Goal: Task Accomplishment & Management: Manage account settings

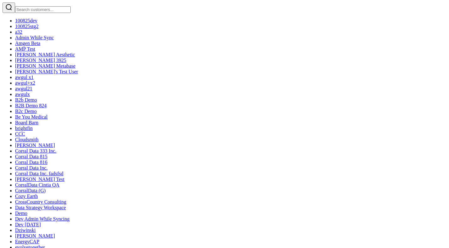
scroll to position [5, 0]
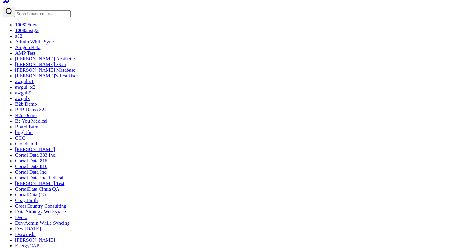
type textarea "m"
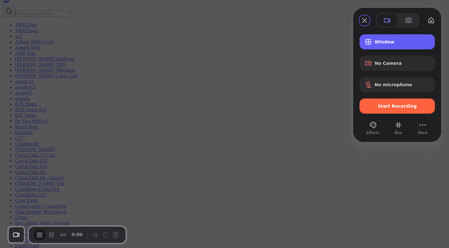
click at [378, 42] on span "Window" at bounding box center [402, 41] width 55 height 5
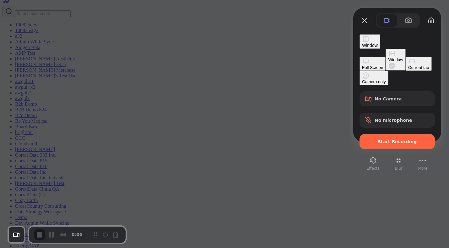
click at [408, 70] on div "Current tab" at bounding box center [418, 67] width 21 height 5
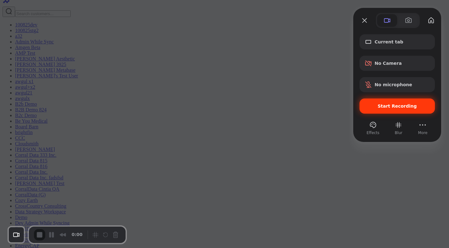
click at [375, 106] on span "Start Recording" at bounding box center [397, 105] width 65 height 5
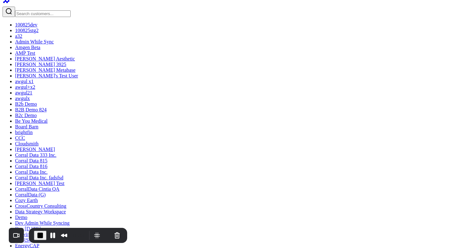
type textarea "r"
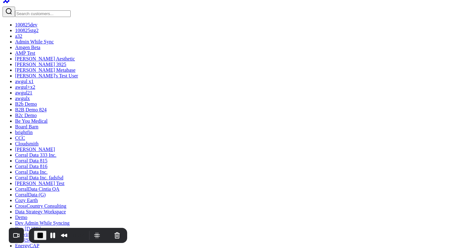
type textarea "u"
type textarea "miche"
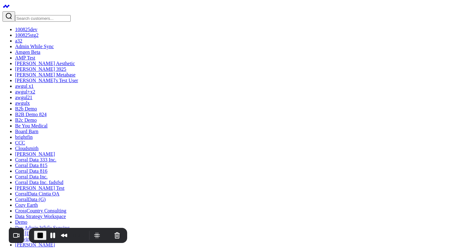
type textarea "m"
type textarea "s"
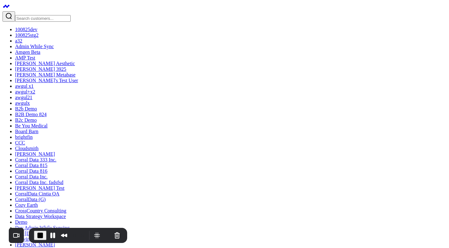
click at [38, 235] on span "End Recording" at bounding box center [40, 235] width 8 height 8
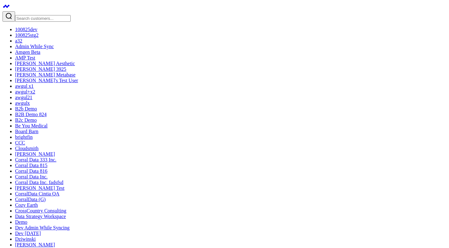
type textarea "si"
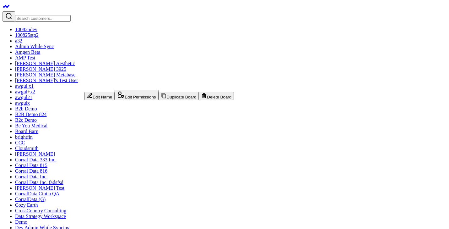
click at [159, 100] on button "Duplicate Board" at bounding box center [179, 96] width 41 height 8
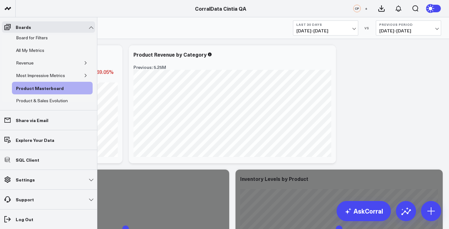
scroll to position [44, 0]
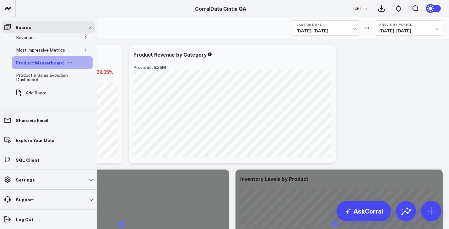
click at [68, 63] on icon "Open board menu" at bounding box center [70, 62] width 5 height 5
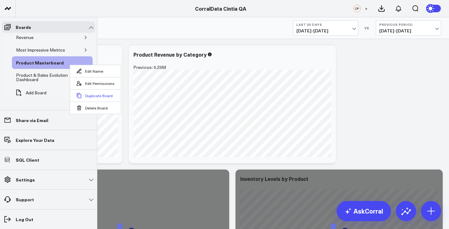
click at [93, 97] on button "Duplicate Board" at bounding box center [95, 95] width 51 height 12
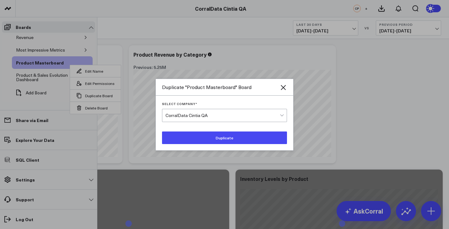
click at [219, 119] on div "CorralData Cintia QA" at bounding box center [223, 115] width 114 height 13
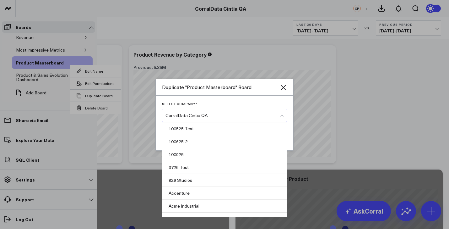
scroll to position [1481, 0]
click at [218, 116] on div "CorralData Cintia QA" at bounding box center [223, 115] width 114 height 5
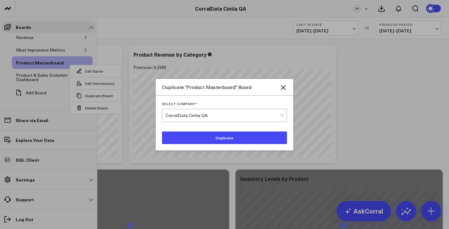
click at [229, 135] on button "Duplicate" at bounding box center [224, 137] width 125 height 13
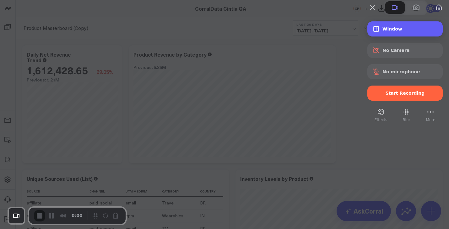
click at [379, 36] on div "Window" at bounding box center [405, 28] width 75 height 15
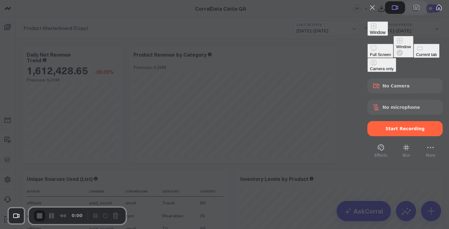
click at [370, 52] on div "Full Screen" at bounding box center [380, 54] width 21 height 5
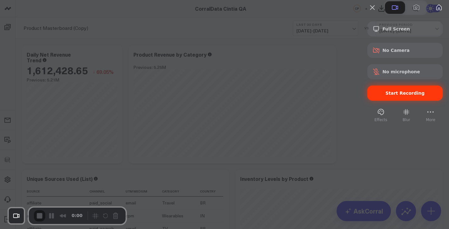
click at [386, 95] on span "Start Recording" at bounding box center [405, 92] width 39 height 5
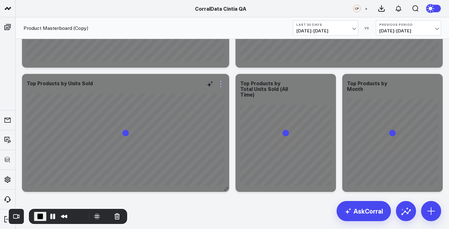
scroll to position [712, 0]
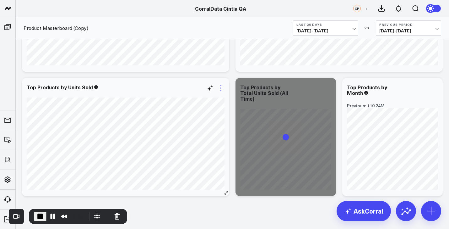
click at [221, 89] on icon at bounding box center [221, 88] width 8 height 8
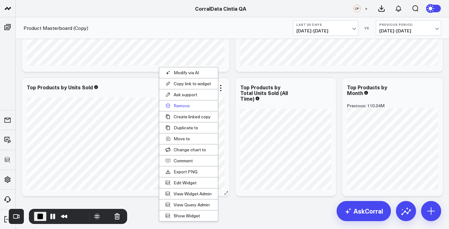
click at [184, 106] on button "Remove" at bounding box center [188, 105] width 59 height 11
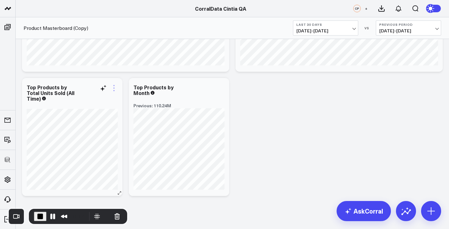
click at [114, 88] on icon at bounding box center [113, 87] width 1 height 1
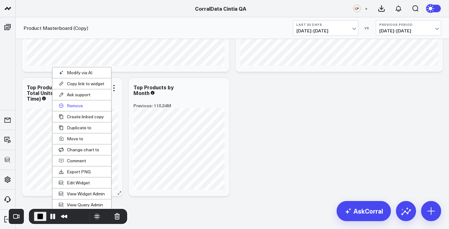
click at [63, 103] on button "Remove" at bounding box center [81, 105] width 59 height 11
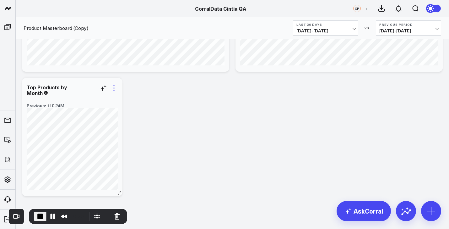
click at [112, 90] on icon at bounding box center [114, 88] width 8 height 8
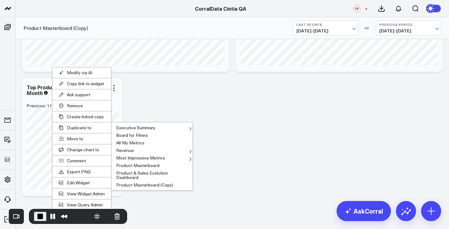
click at [140, 186] on button "Product Masterboard (Copy)" at bounding box center [152, 185] width 81 height 8
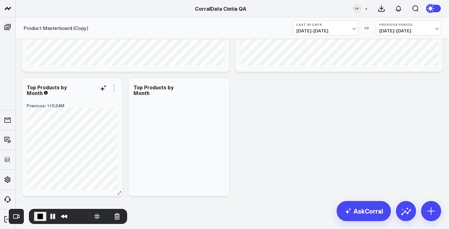
click at [114, 88] on div "Modify via AI Copy link to widget Ask support Remove Create linked copy Executi…" at bounding box center [72, 137] width 101 height 118
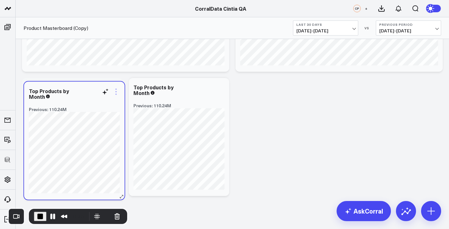
click at [116, 91] on icon at bounding box center [116, 91] width 1 height 1
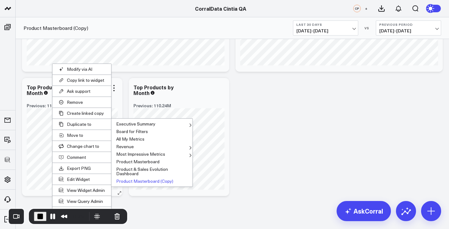
click at [132, 183] on button "Product Masterboard (Copy)" at bounding box center [152, 181] width 81 height 8
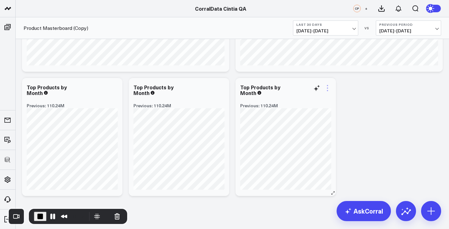
click at [329, 88] on icon at bounding box center [328, 88] width 8 height 8
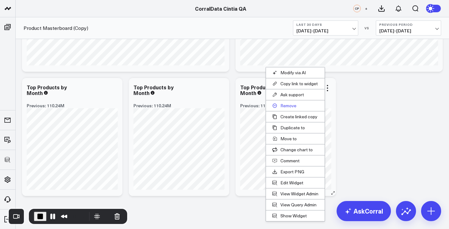
click at [286, 106] on button "Remove" at bounding box center [295, 105] width 59 height 11
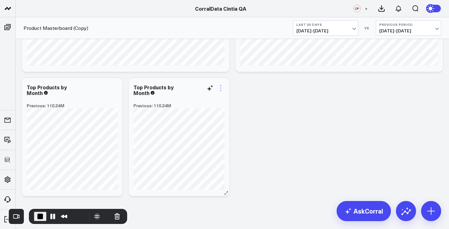
click at [221, 90] on icon at bounding box center [220, 90] width 1 height 1
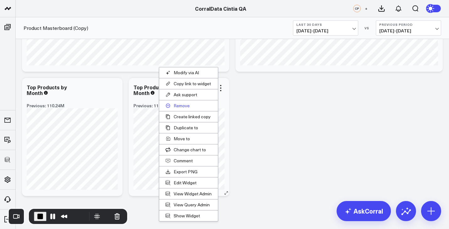
click at [177, 106] on button "Remove" at bounding box center [188, 105] width 59 height 11
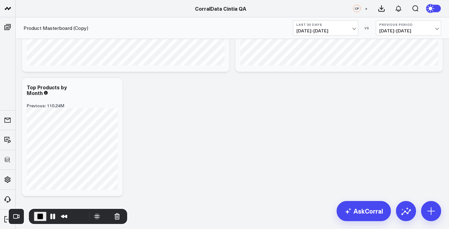
scroll to position [555, 0]
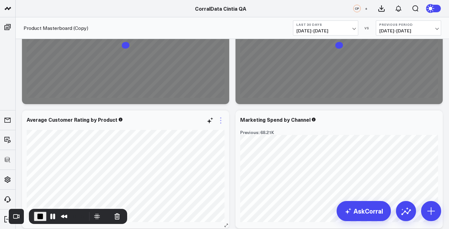
click at [221, 121] on icon at bounding box center [221, 121] width 8 height 8
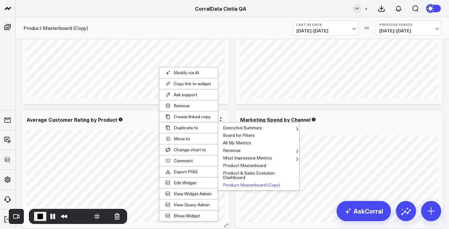
click at [243, 187] on button "Product Masterboard (Copy)" at bounding box center [258, 185] width 81 height 8
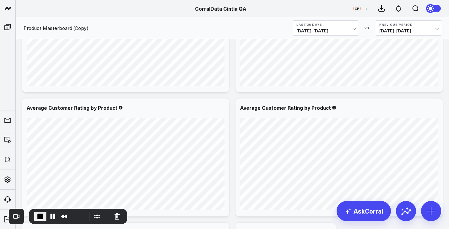
scroll to position [580, 0]
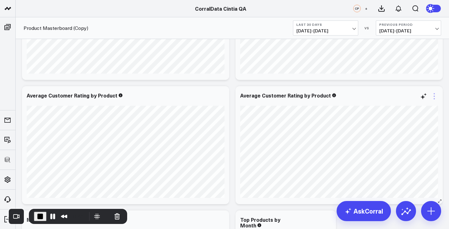
click at [434, 97] on icon at bounding box center [435, 96] width 8 height 8
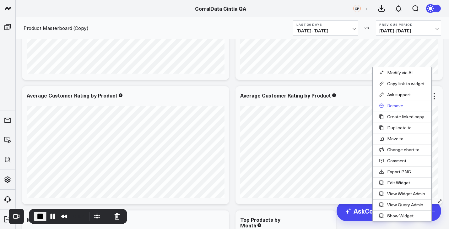
click at [389, 105] on button "Remove" at bounding box center [402, 105] width 59 height 11
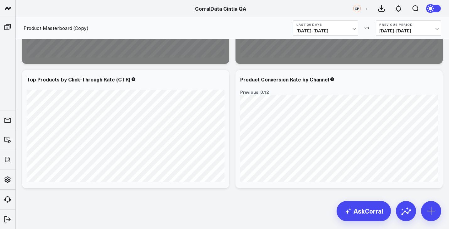
scroll to position [472, 0]
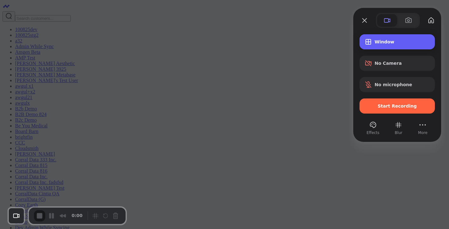
click at [381, 40] on span "Window" at bounding box center [402, 41] width 55 height 5
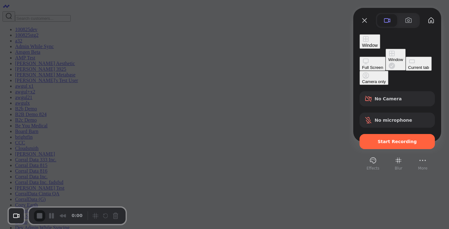
click at [362, 65] on div "Full Screen" at bounding box center [372, 67] width 21 height 5
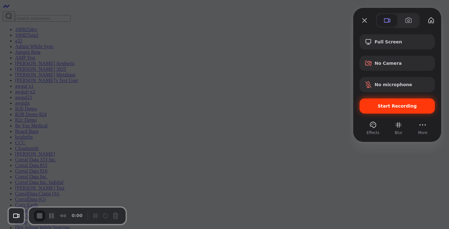
click at [385, 107] on span "Start Recording" at bounding box center [397, 105] width 39 height 5
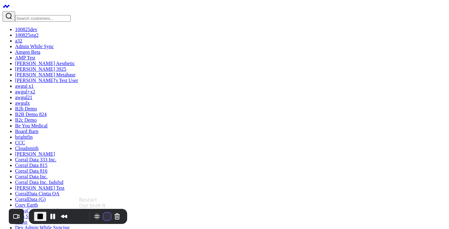
click at [105, 216] on button "Restart Recording" at bounding box center [107, 216] width 8 height 8
